Goal: Manage account settings

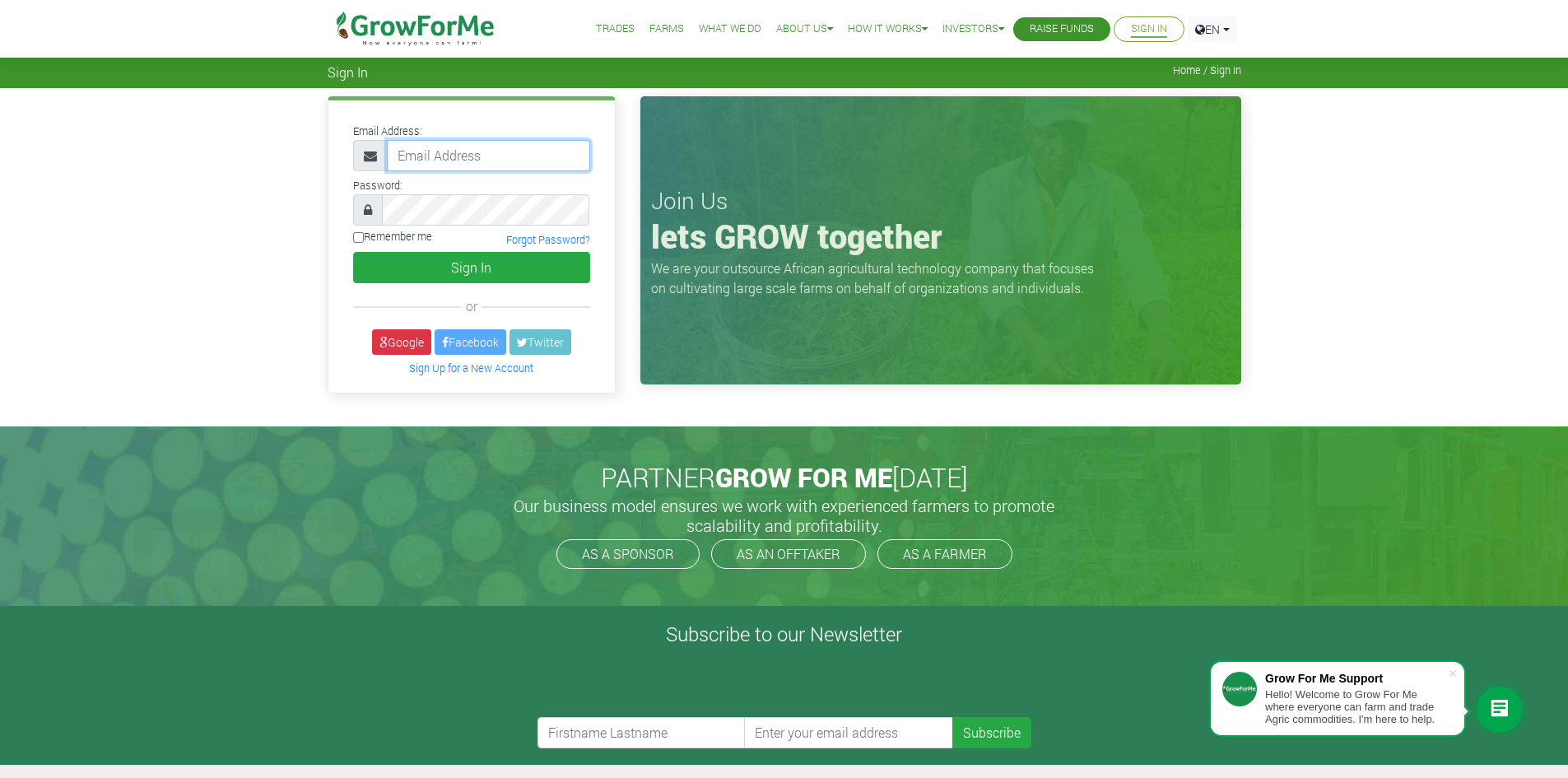
click at [458, 151] on input "email" at bounding box center [488, 155] width 203 height 31
type input "[EMAIL_ADDRESS][DOMAIN_NAME]"
click at [364, 235] on label "Remember me" at bounding box center [392, 236] width 79 height 15
click at [364, 235] on input "Remember me" at bounding box center [358, 237] width 10 height 10
checkbox input "true"
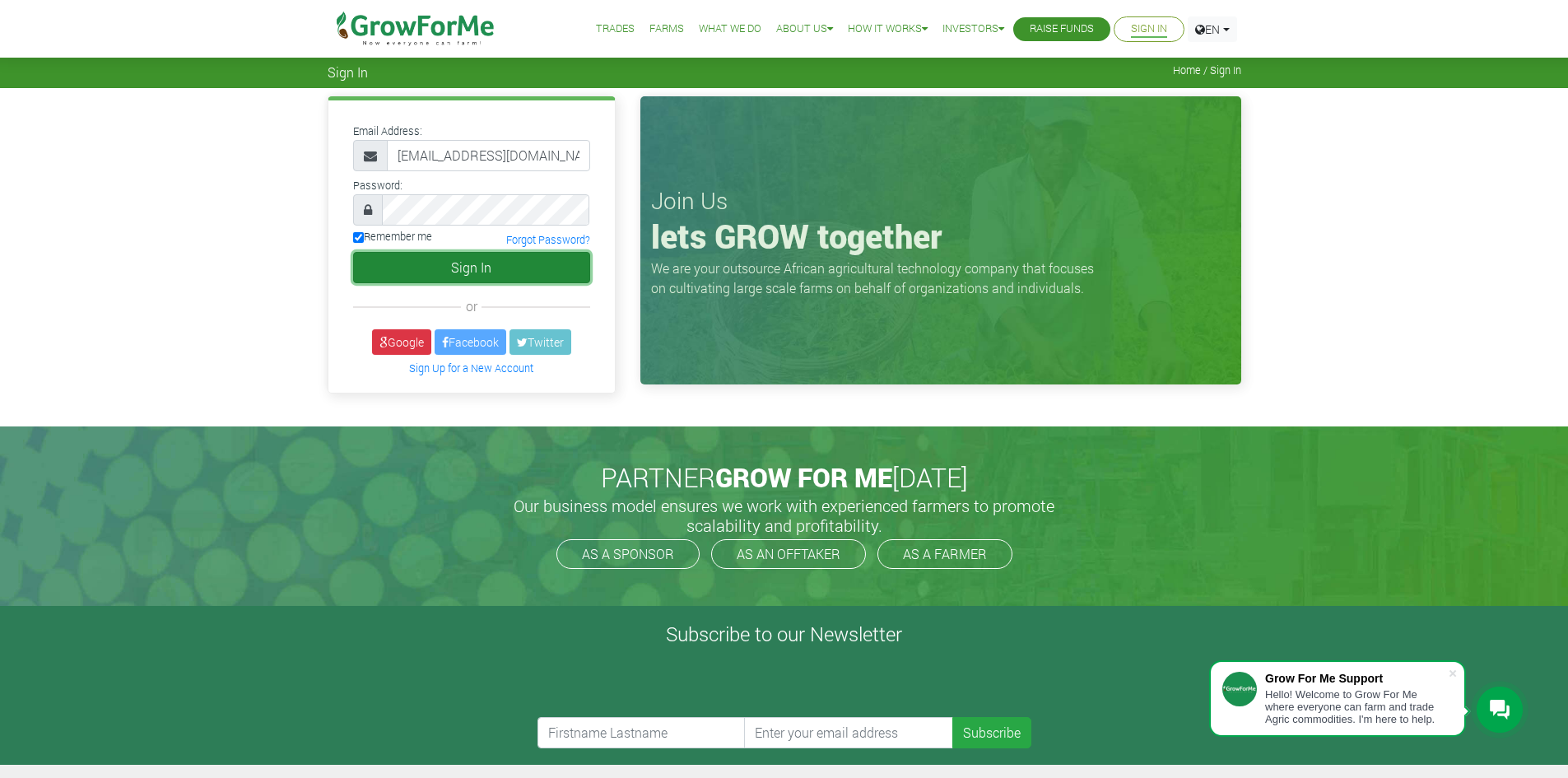
click at [509, 272] on button "Sign In" at bounding box center [471, 267] width 237 height 31
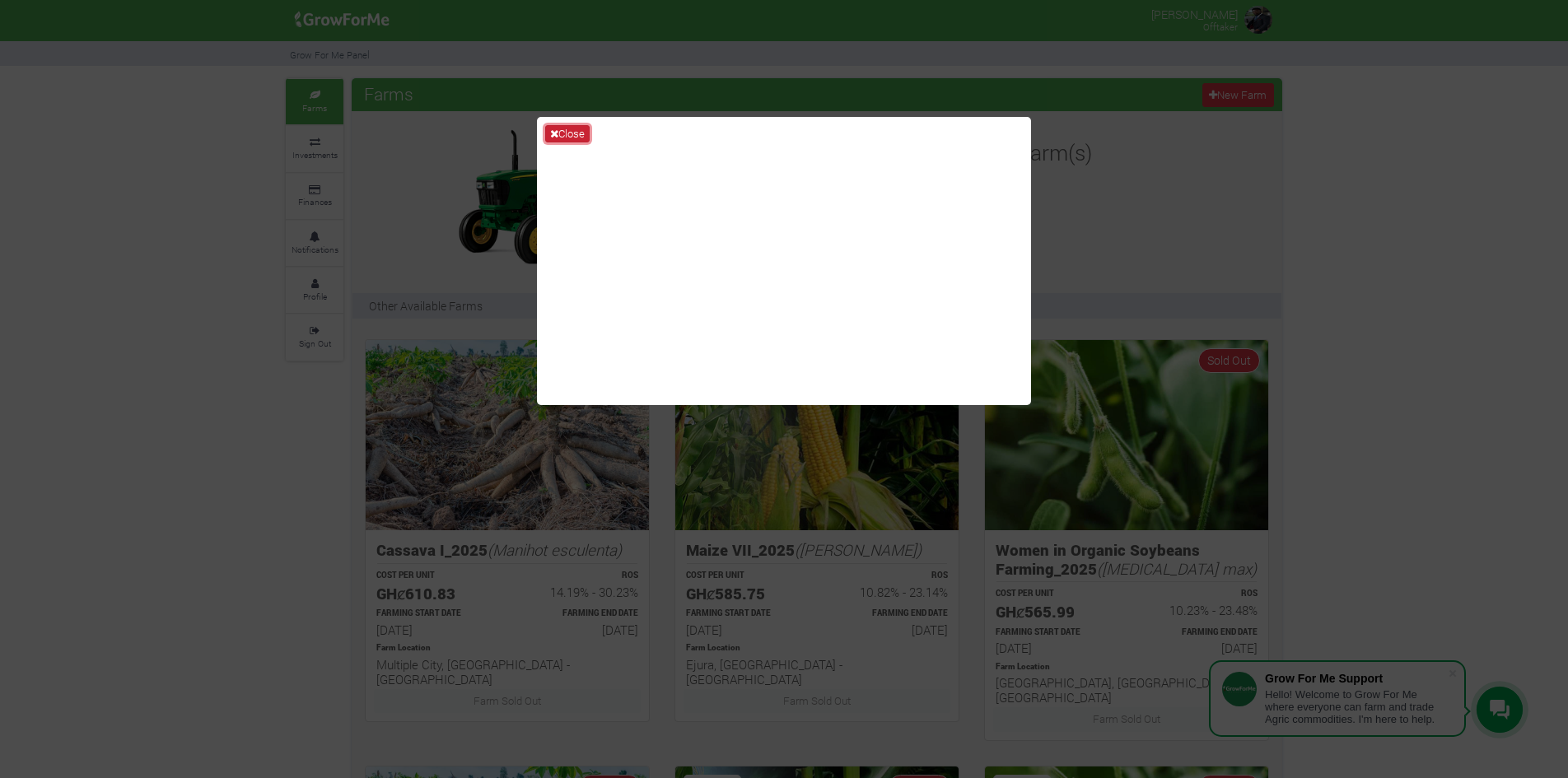
click at [573, 134] on button "Close" at bounding box center [568, 134] width 45 height 18
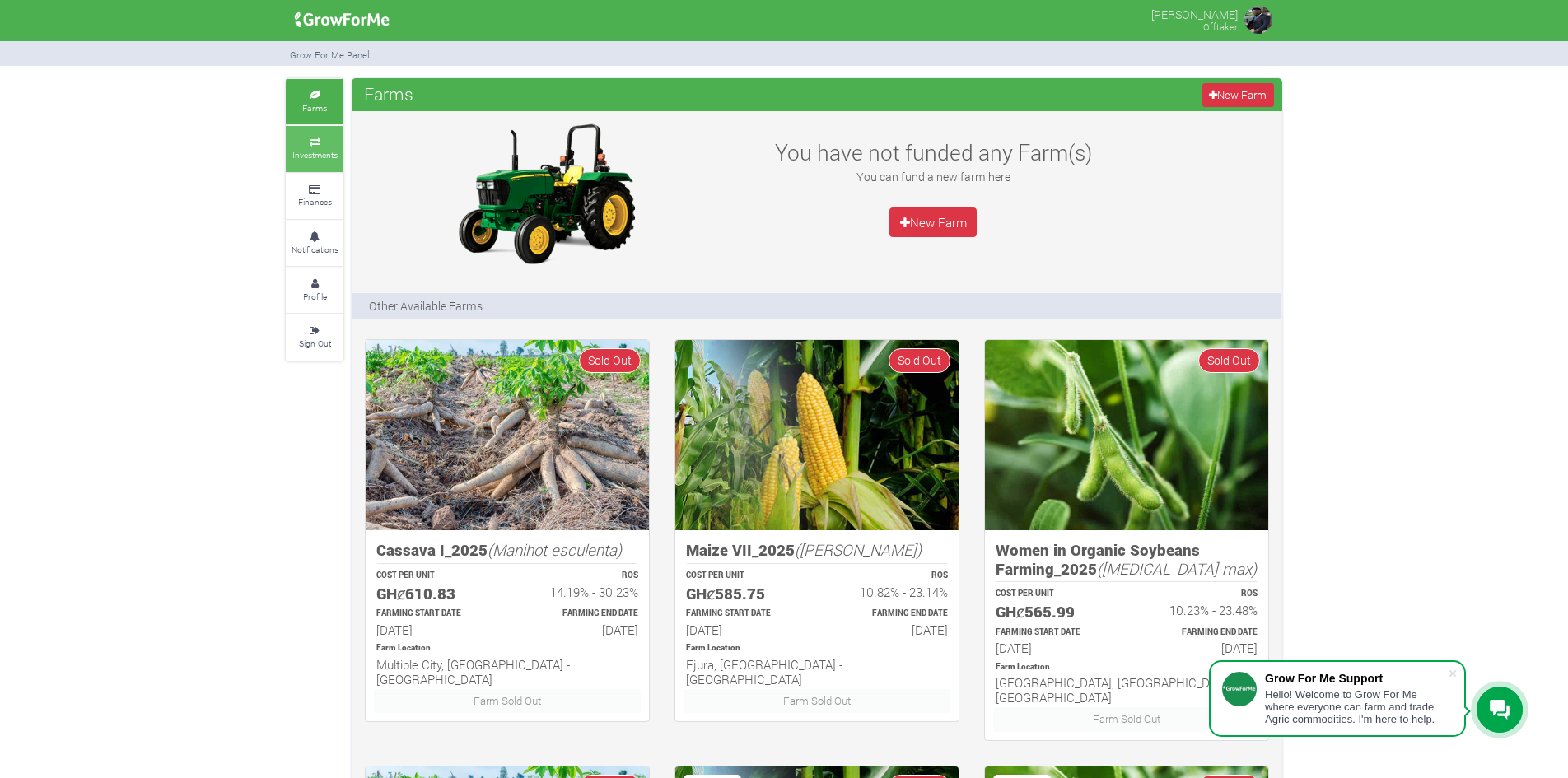
click at [335, 141] on icon at bounding box center [315, 142] width 50 height 9
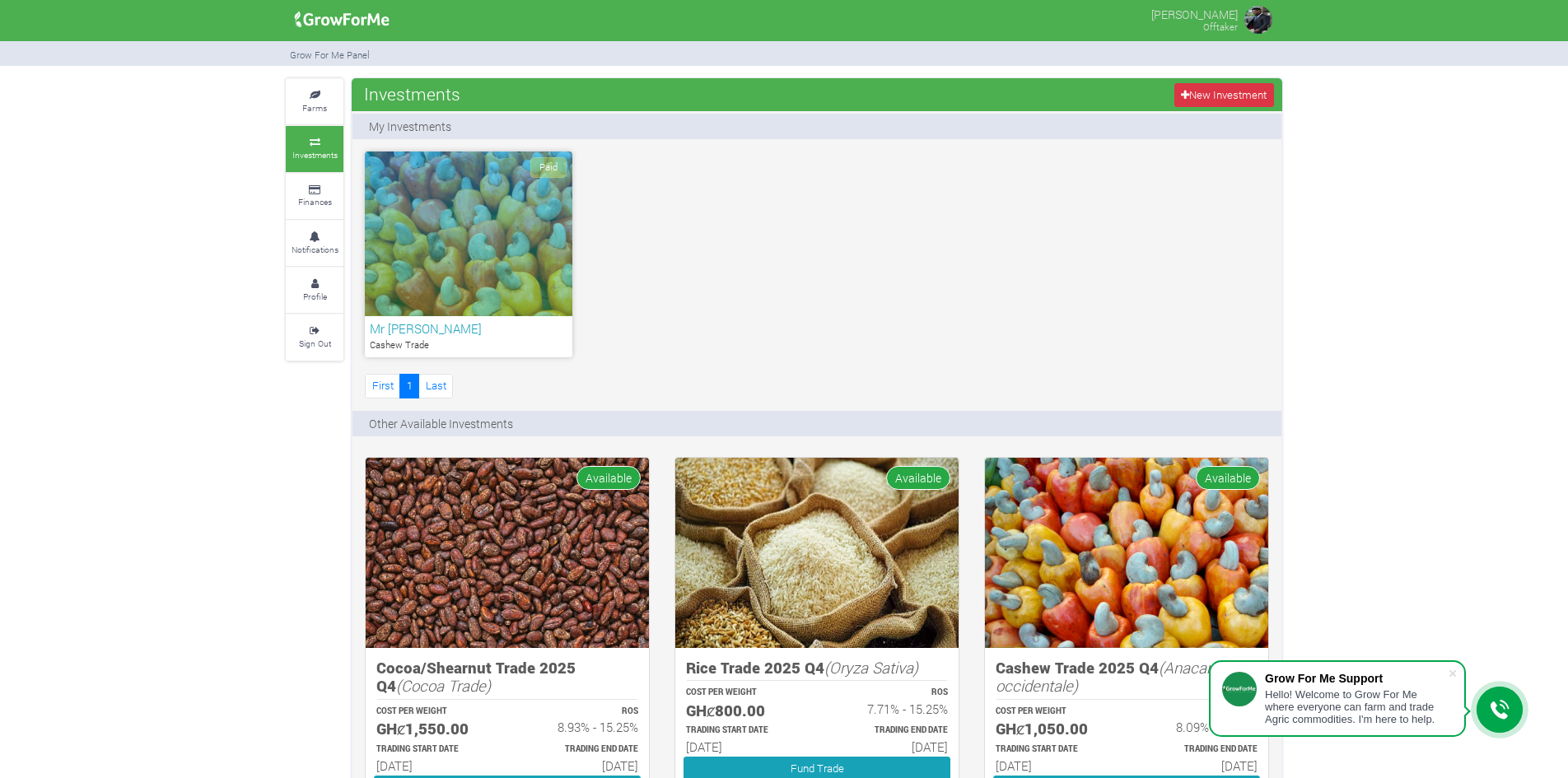
click at [442, 220] on div "Paid" at bounding box center [468, 234] width 207 height 165
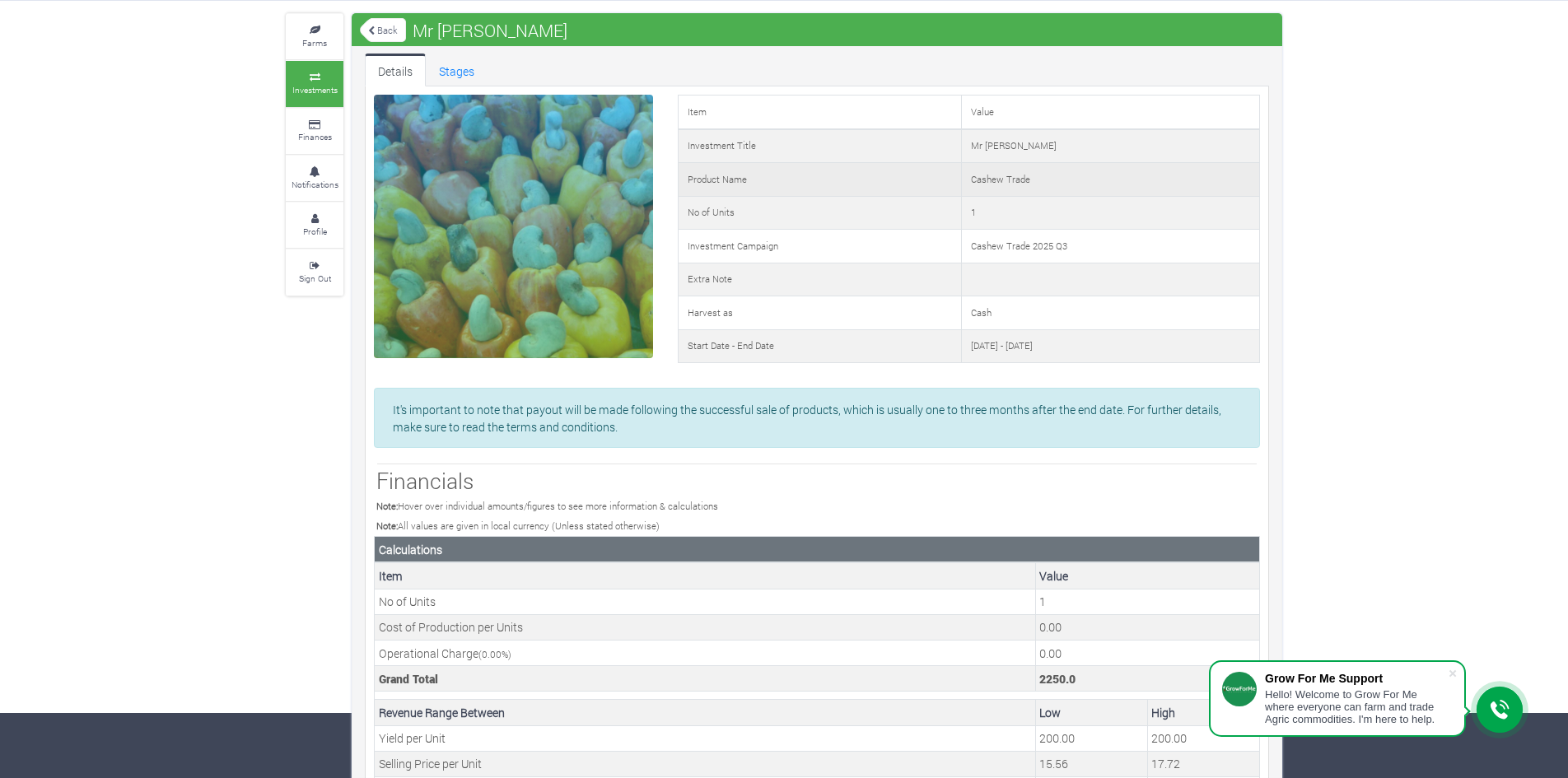
scroll to position [37, 0]
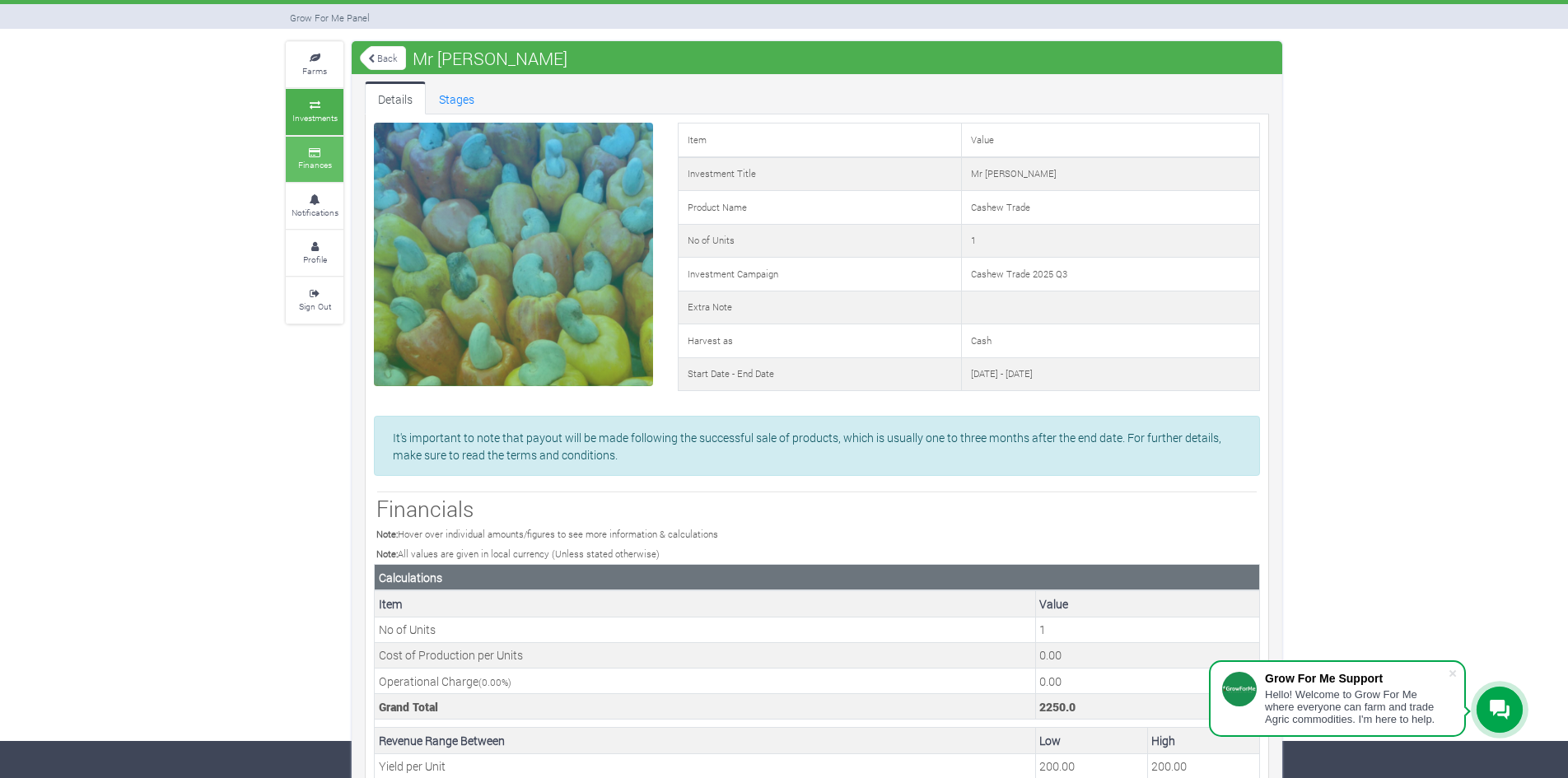
click at [315, 151] on icon at bounding box center [315, 153] width 50 height 9
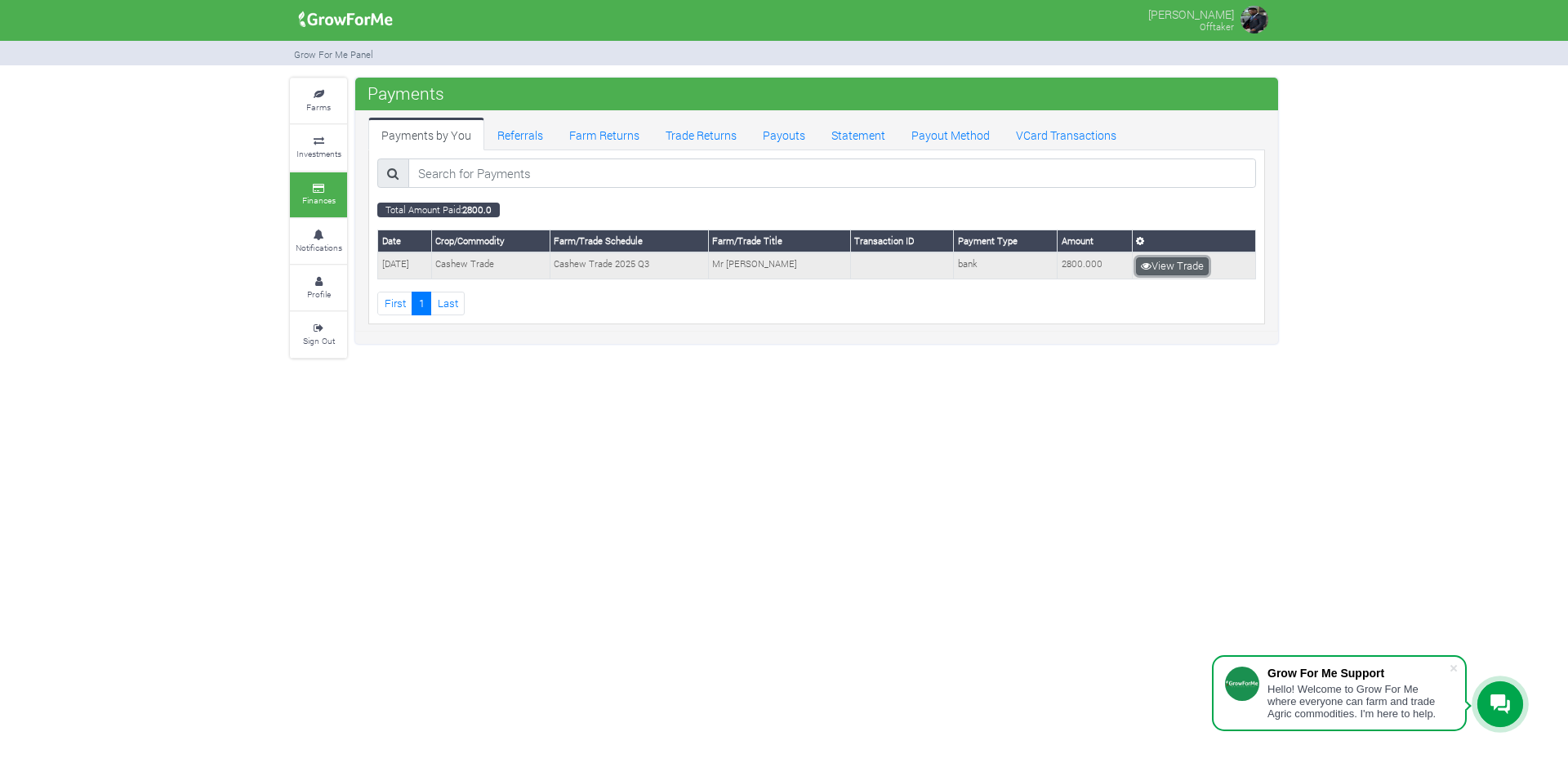
click at [1160, 267] on link "View Trade" at bounding box center [1172, 266] width 72 height 18
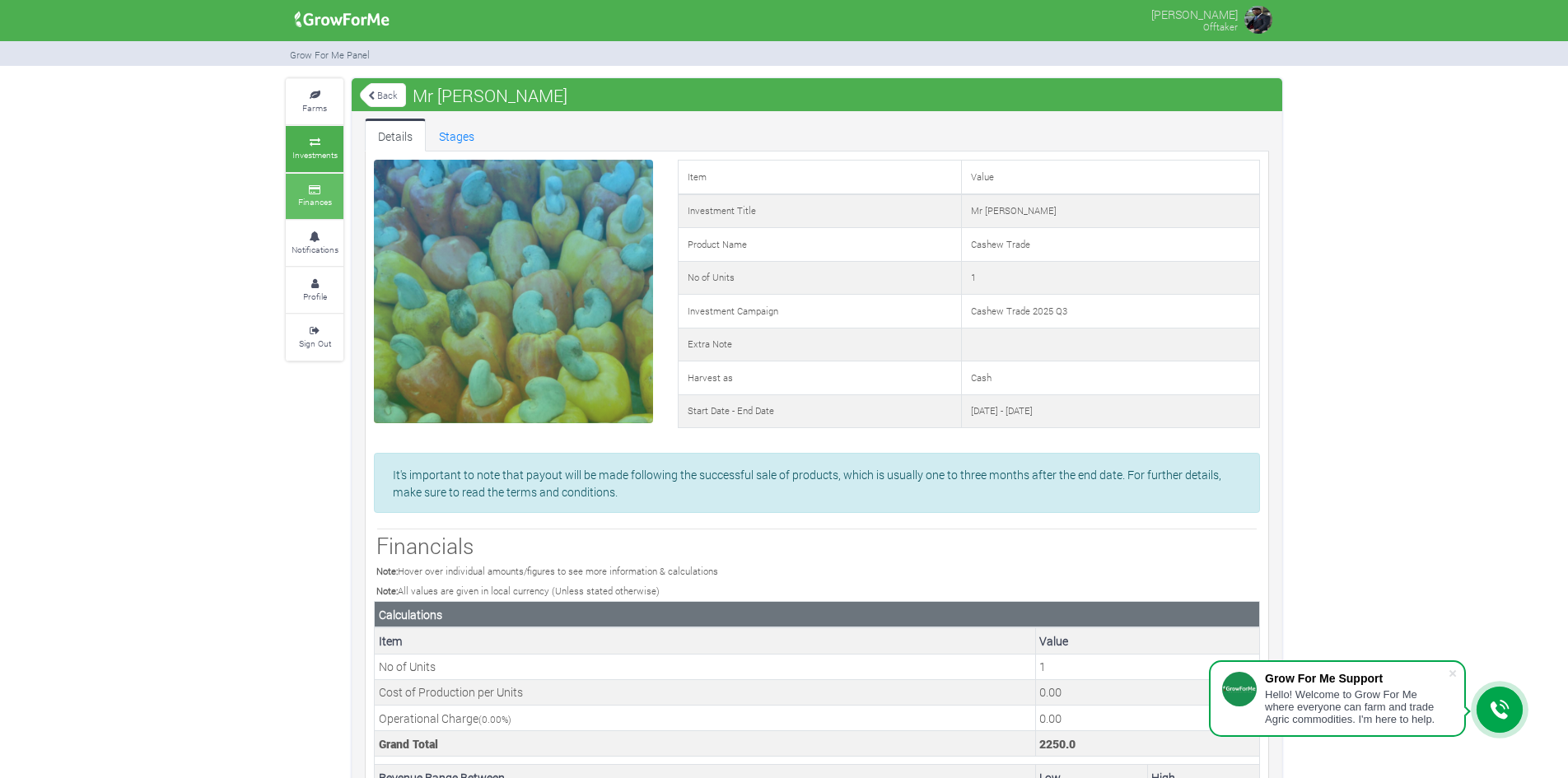
click at [318, 187] on icon at bounding box center [315, 190] width 50 height 9
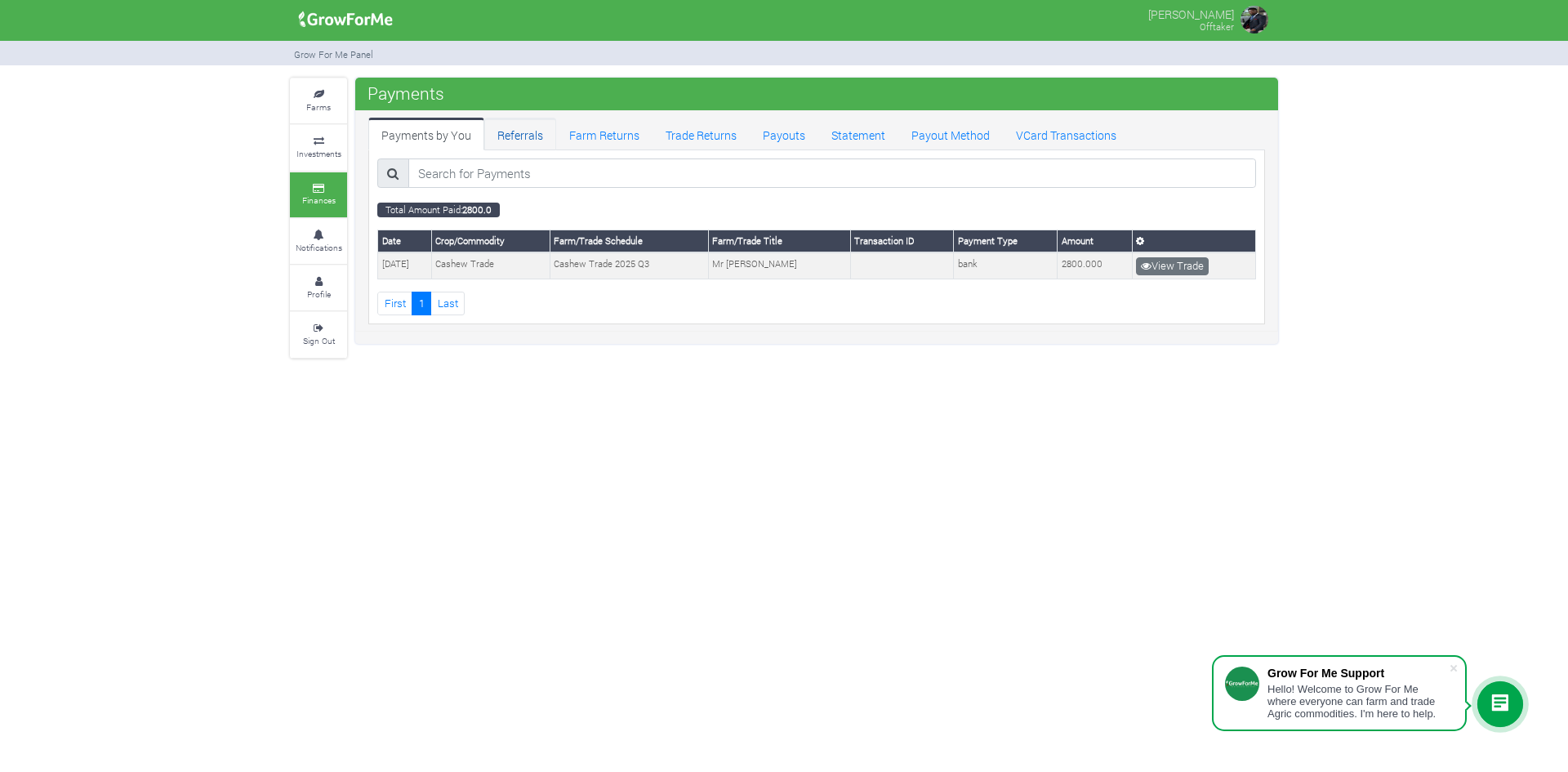
click at [499, 127] on link "Referrals" at bounding box center [520, 133] width 72 height 32
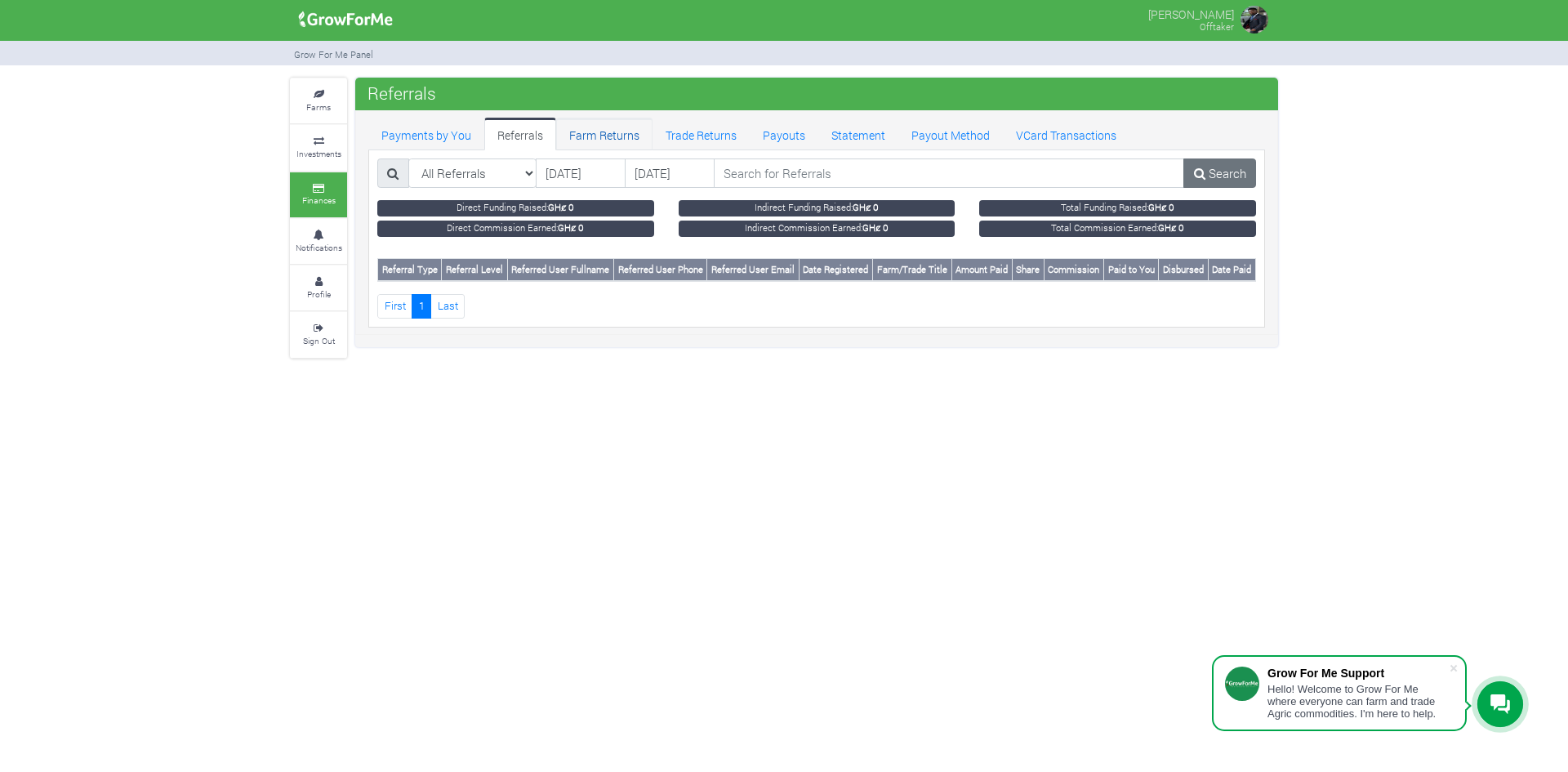
click at [607, 128] on link "Farm Returns" at bounding box center [604, 133] width 96 height 32
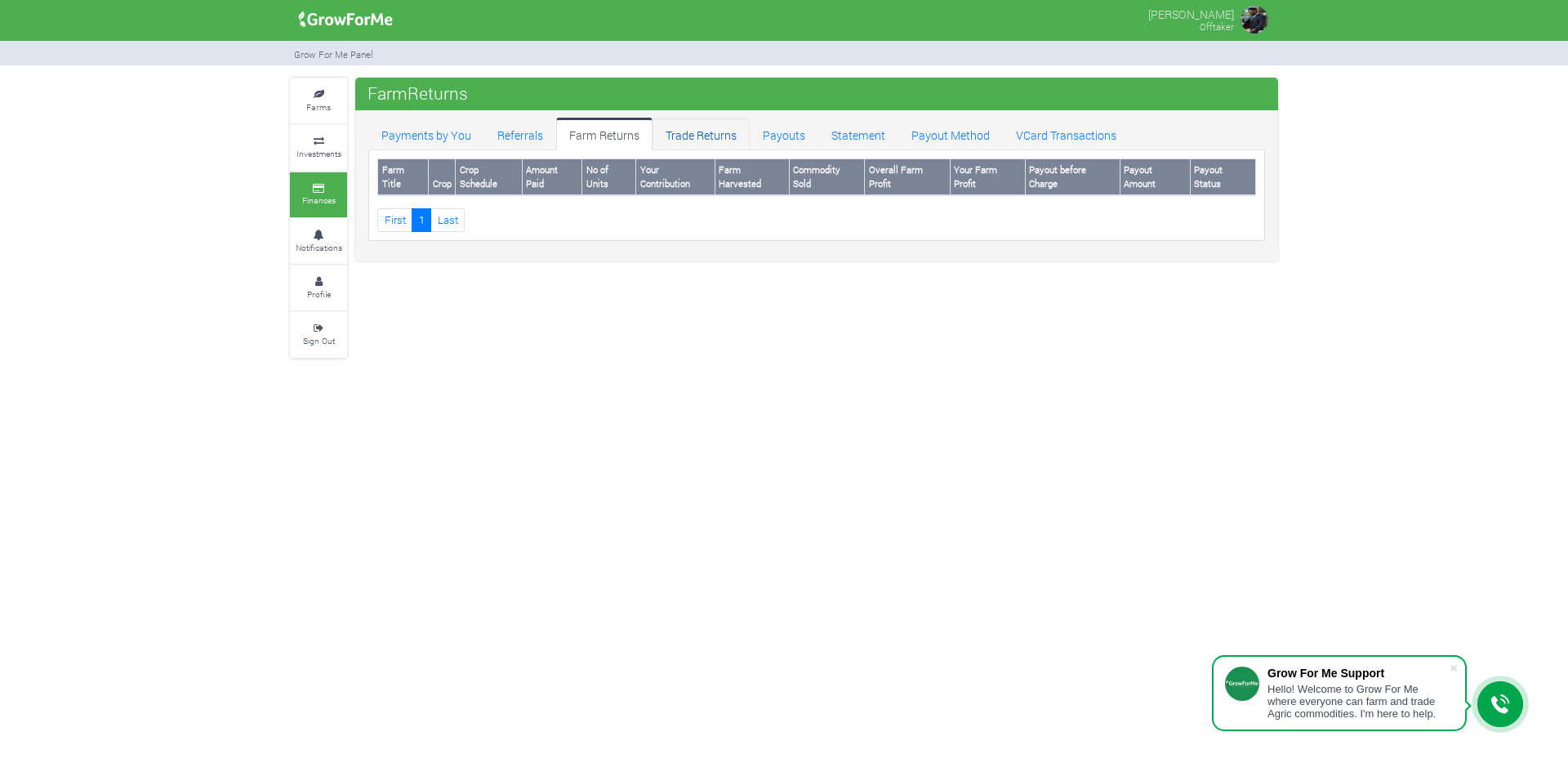
click at [713, 128] on link "Trade Returns" at bounding box center [701, 133] width 97 height 32
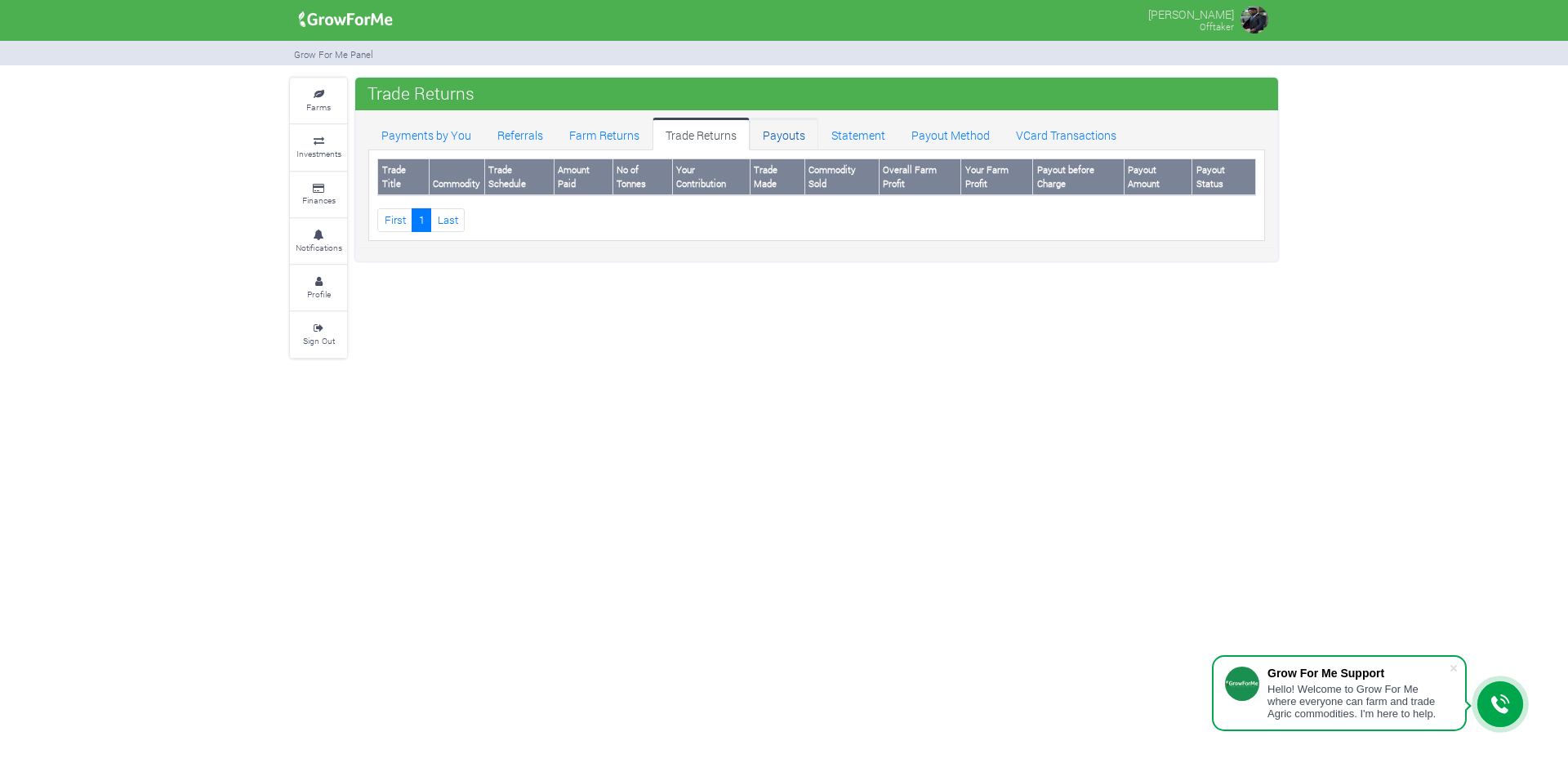
click at [776, 134] on link "Payouts" at bounding box center [784, 133] width 69 height 32
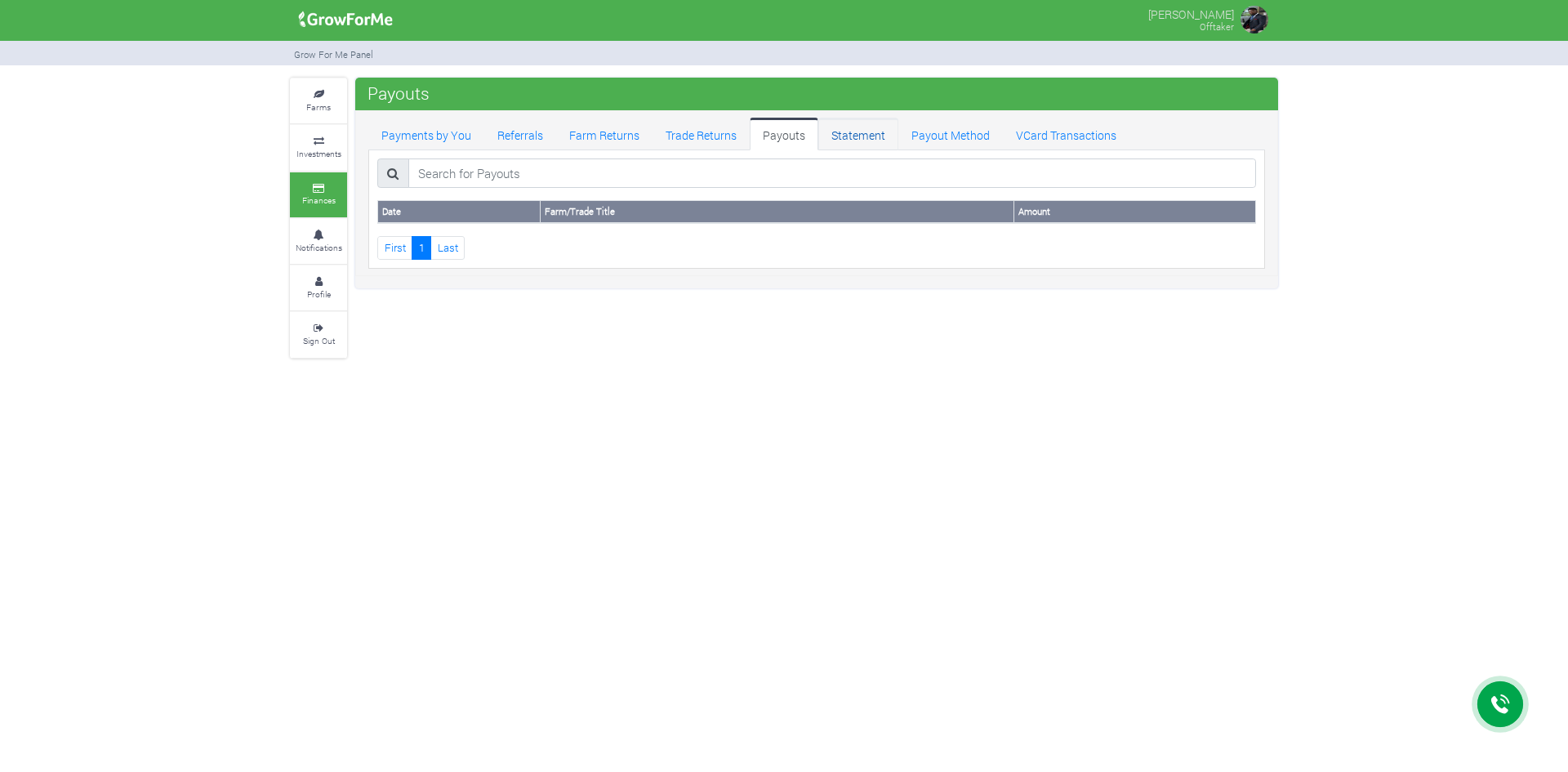
click at [844, 132] on link "Statement" at bounding box center [858, 133] width 80 height 32
click at [930, 130] on link "Payout Method" at bounding box center [950, 133] width 105 height 32
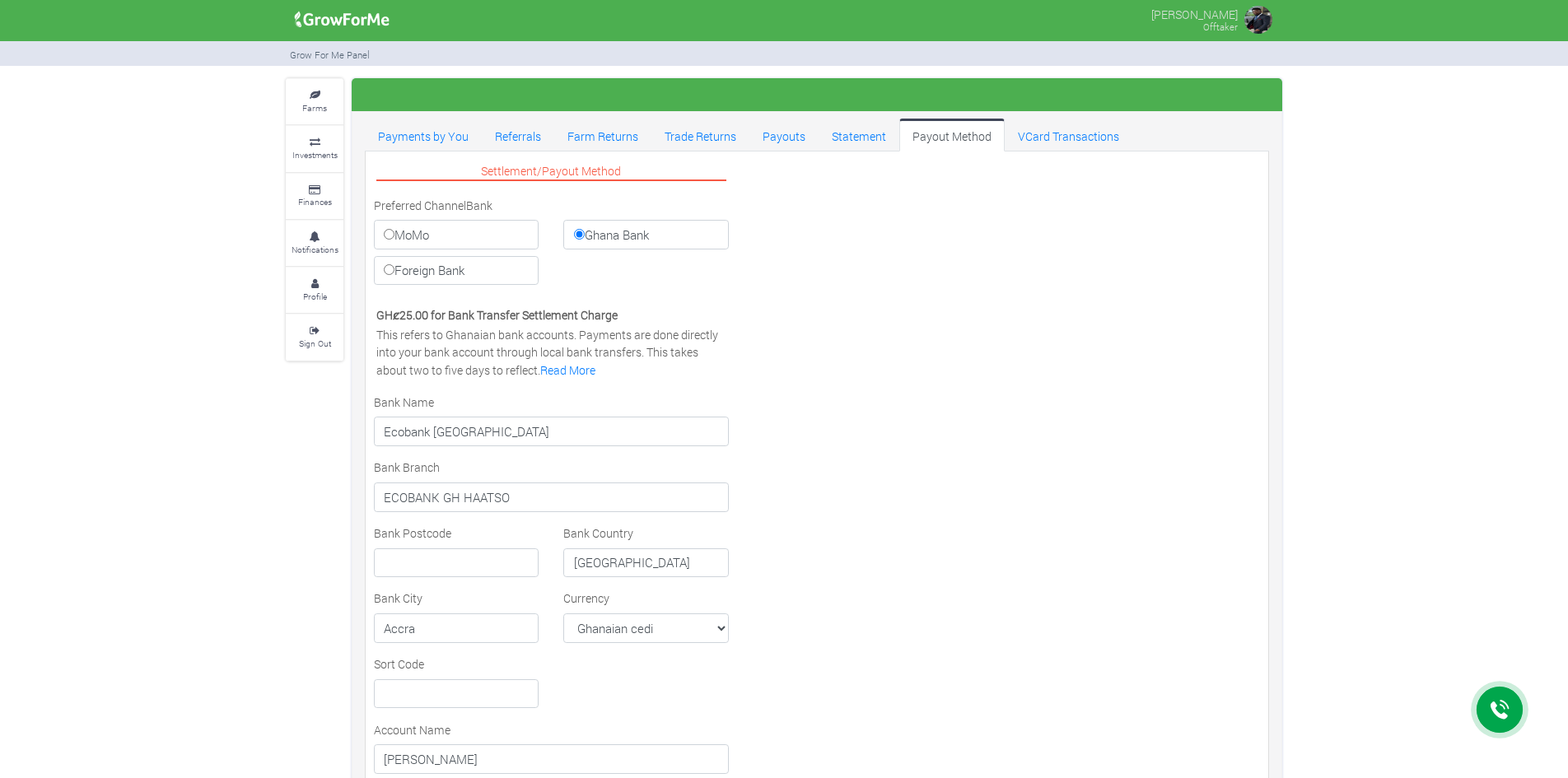
select select "GHS"
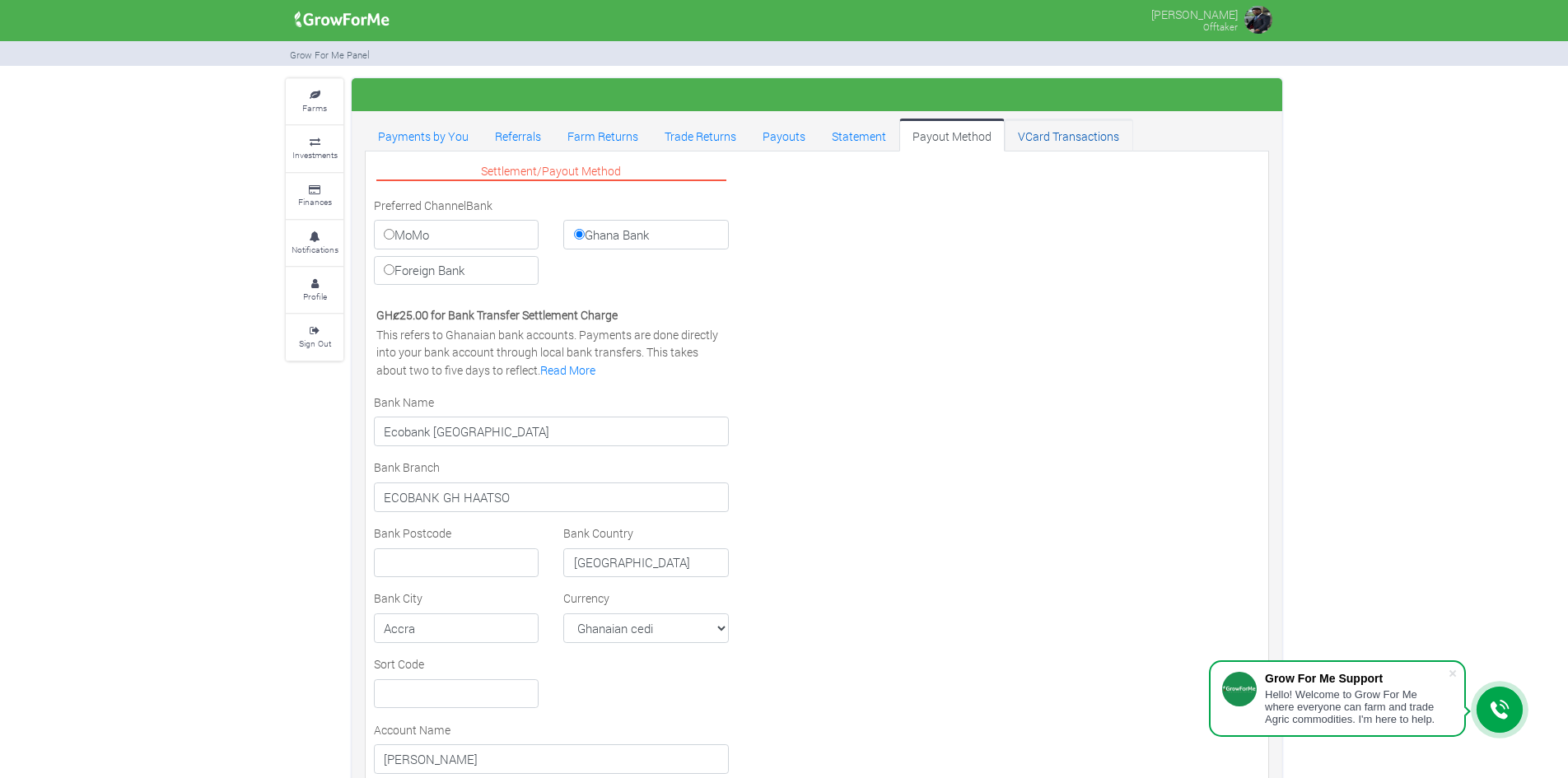
click at [1085, 141] on link "VCard Transactions" at bounding box center [1068, 135] width 128 height 33
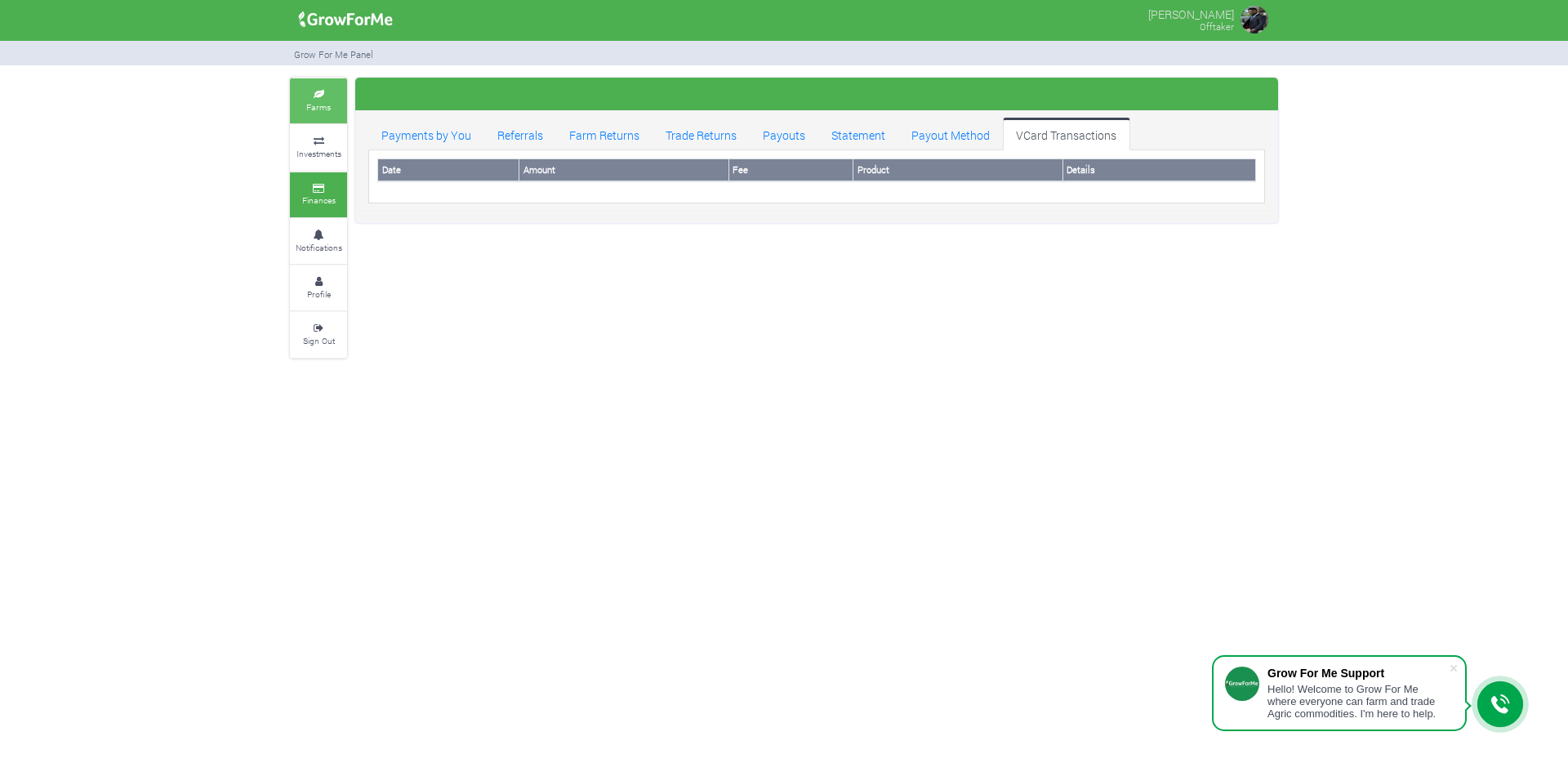
click at [307, 104] on small "Farms" at bounding box center [318, 106] width 25 height 11
